Goal: Task Accomplishment & Management: Use online tool/utility

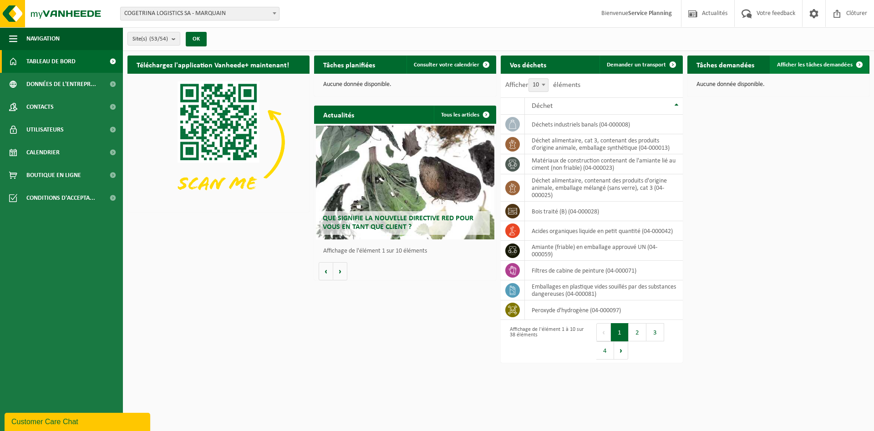
click at [838, 68] on link "Afficher les tâches demandées" at bounding box center [819, 65] width 99 height 18
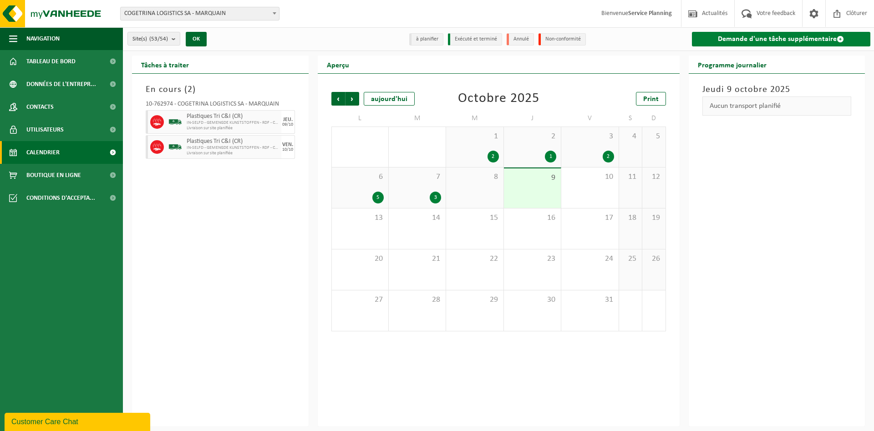
click at [803, 43] on link "Demande d'une tâche supplémentaire" at bounding box center [781, 39] width 179 height 15
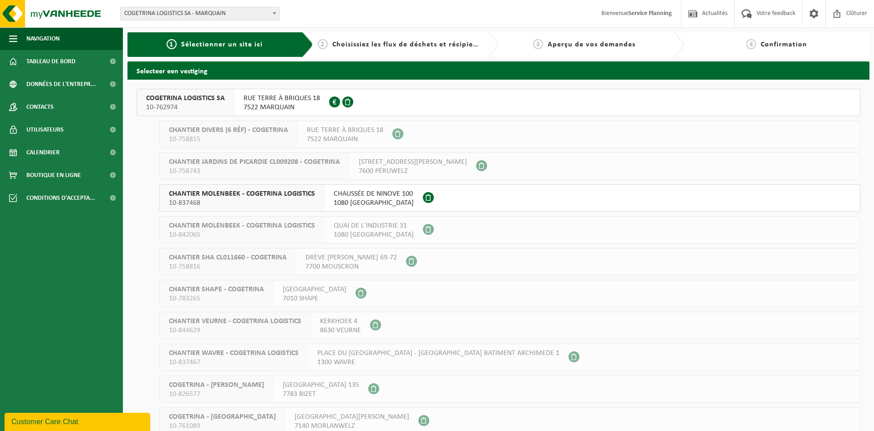
click at [270, 104] on span "7522 MARQUAIN" at bounding box center [282, 107] width 77 height 9
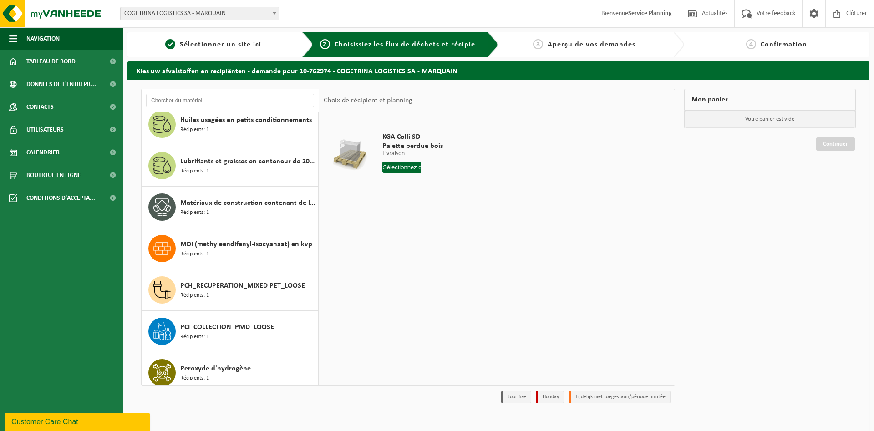
scroll to position [781, 0]
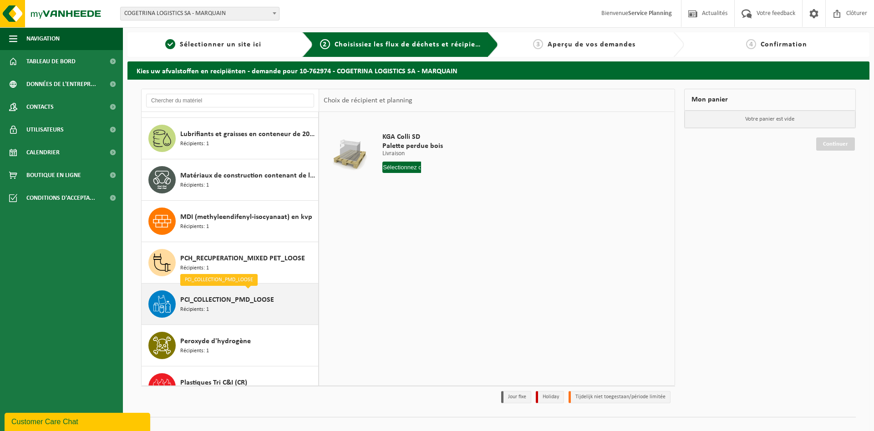
click at [237, 304] on span "PCI_COLLECTION_PMD_LOOSE" at bounding box center [227, 300] width 94 height 11
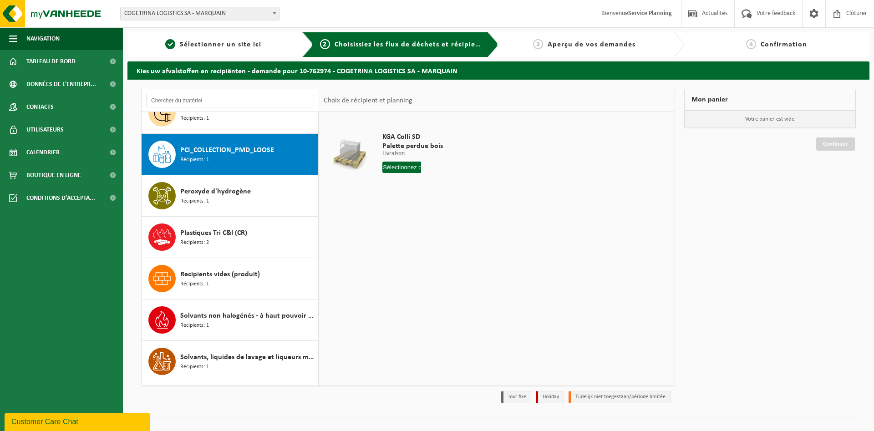
scroll to position [953, 0]
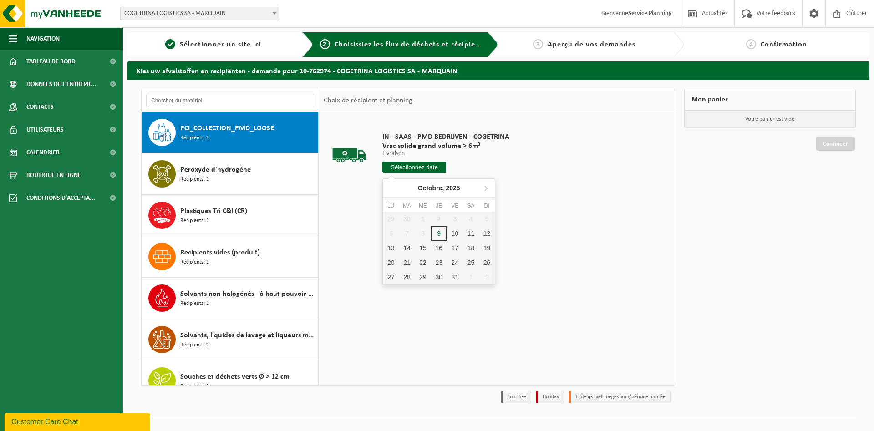
click at [434, 169] on input "text" at bounding box center [415, 167] width 64 height 11
click at [453, 235] on div "10" at bounding box center [455, 233] width 16 height 15
type input "à partir de 2025-10-10"
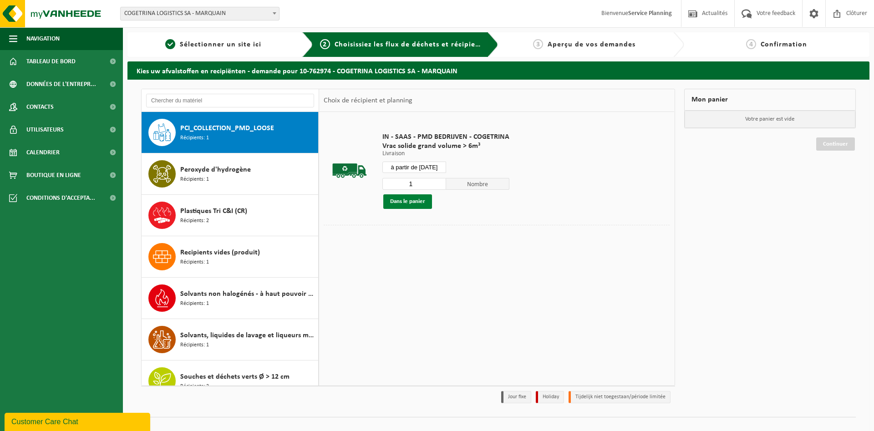
click at [424, 201] on button "Dans le panier" at bounding box center [407, 201] width 49 height 15
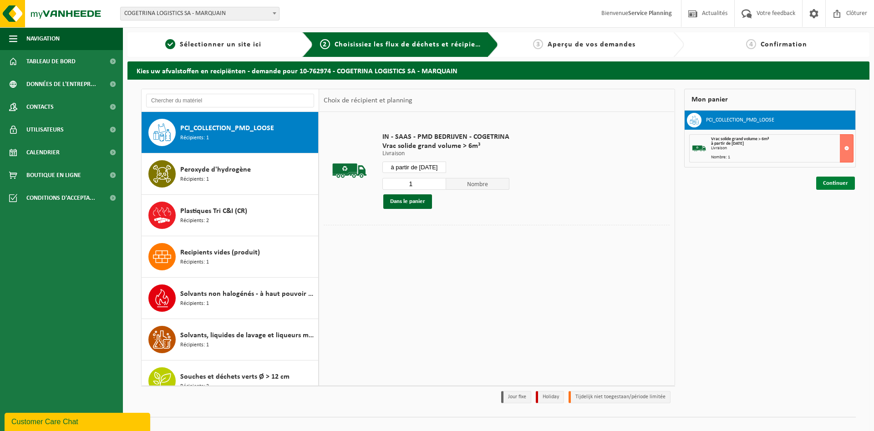
click at [838, 183] on link "Continuer" at bounding box center [836, 183] width 39 height 13
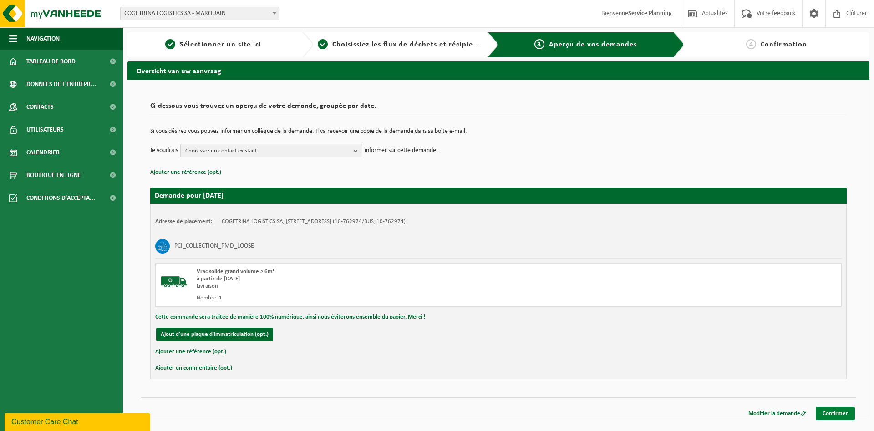
click at [839, 412] on link "Confirmer" at bounding box center [835, 413] width 39 height 13
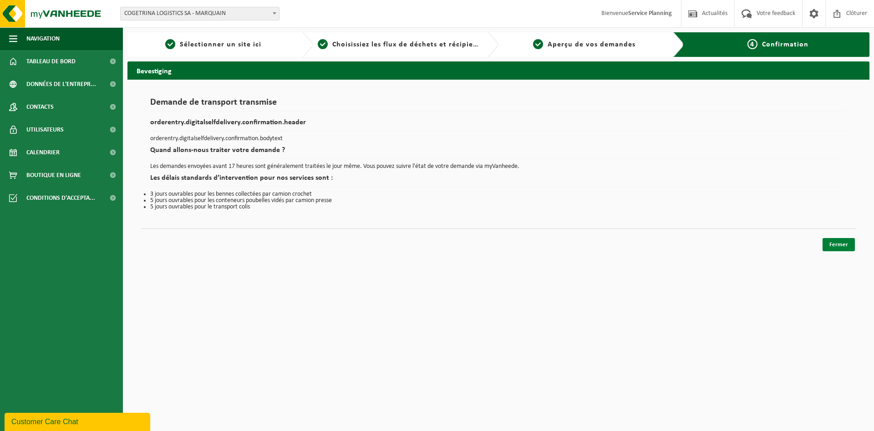
click at [839, 250] on link "Fermer" at bounding box center [839, 244] width 32 height 13
